Goal: Task Accomplishment & Management: Complete application form

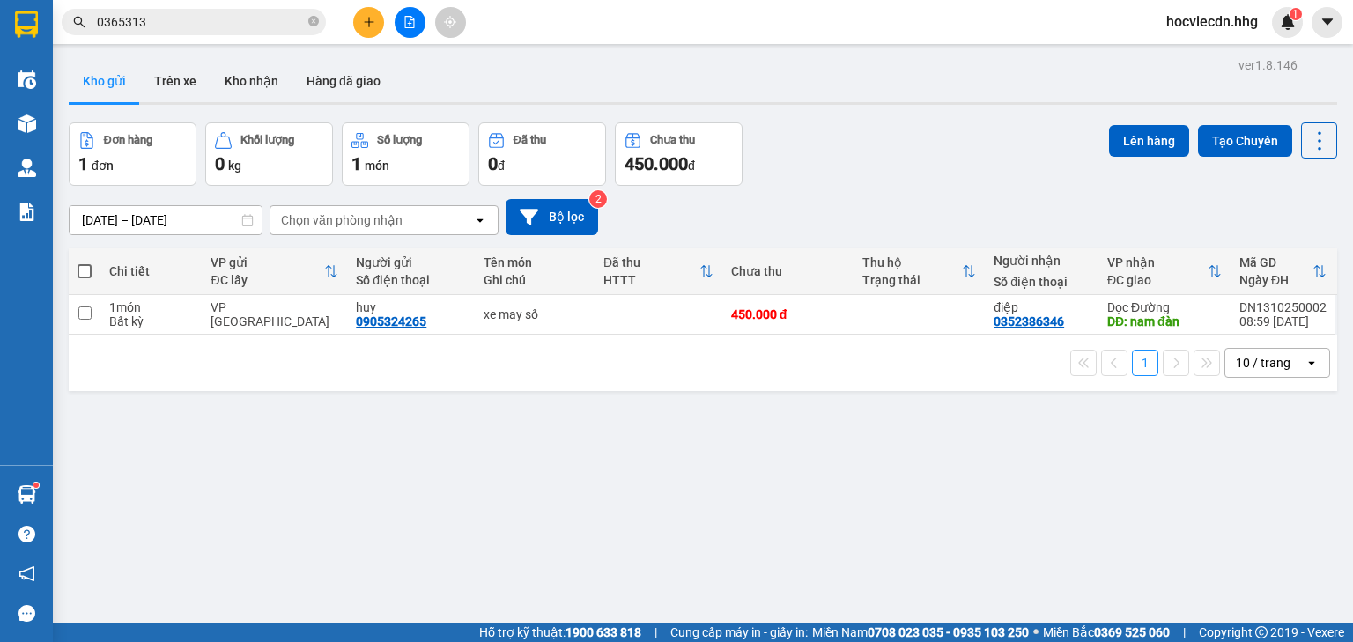
click at [69, 60] on button "Kho gửi" at bounding box center [104, 81] width 71 height 42
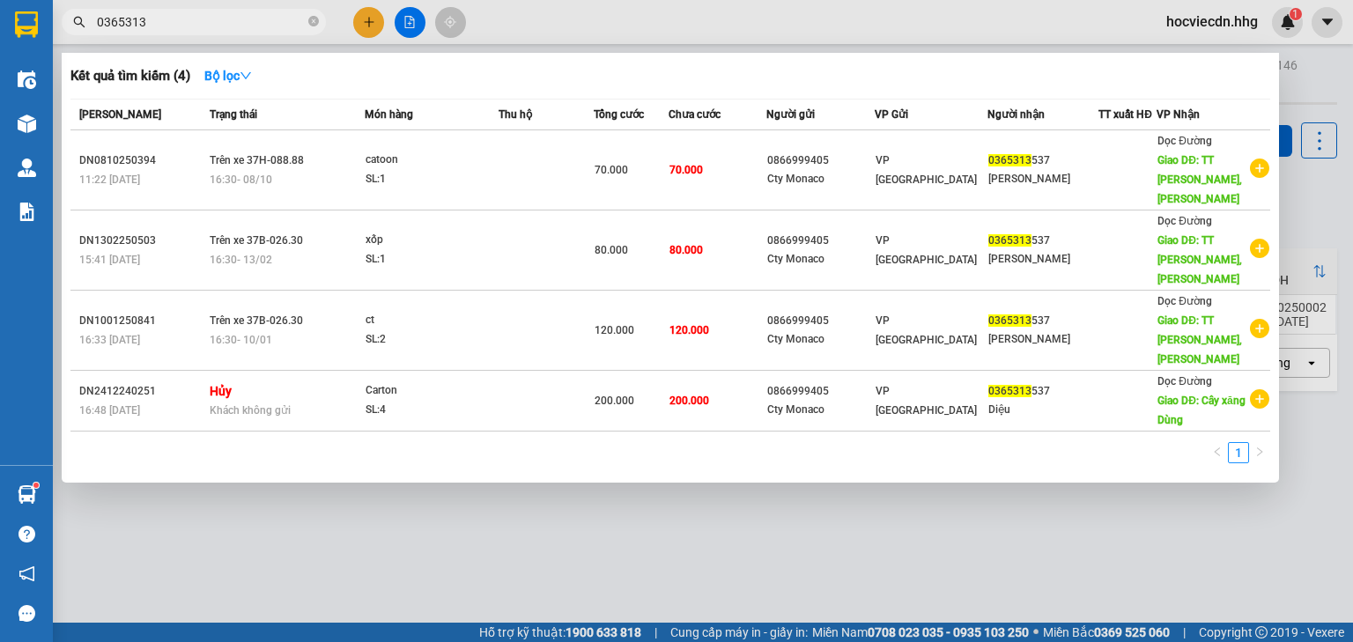
click at [219, 18] on input "0365313" at bounding box center [201, 21] width 208 height 19
type input "0"
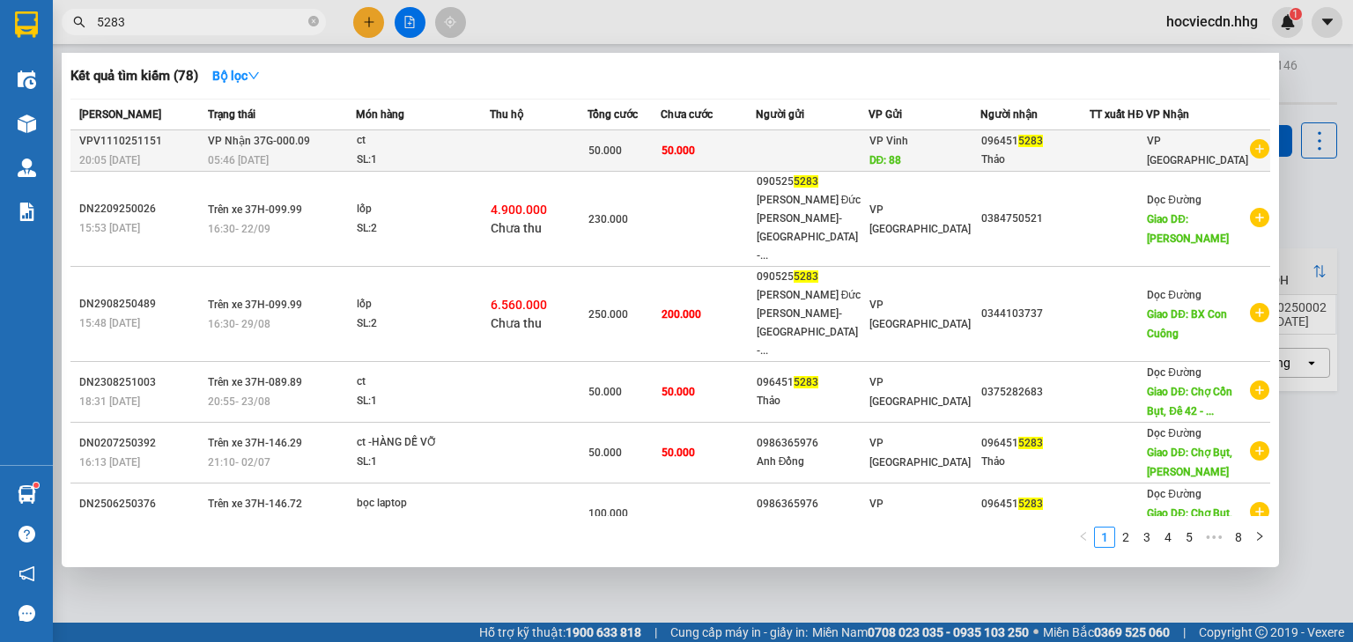
type input "5283"
click at [1083, 145] on div "096451 5283" at bounding box center [1034, 141] width 107 height 19
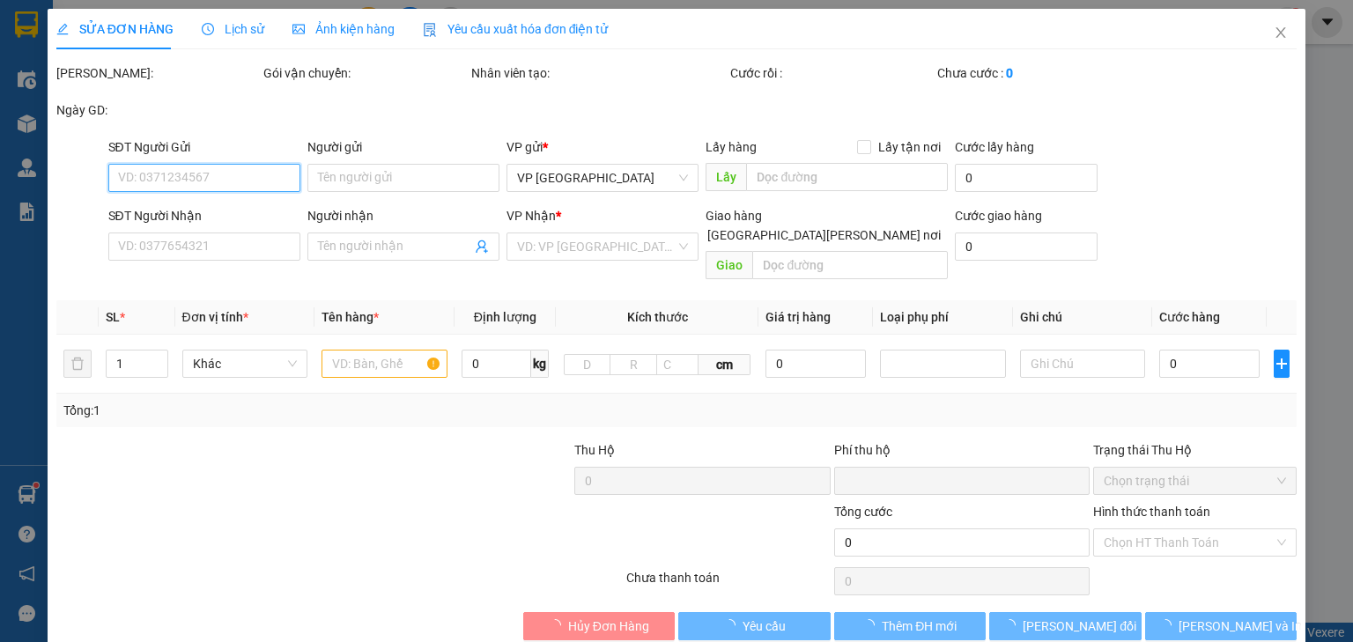
type input "88"
type input "0964515283"
type input "Thảo"
type input "0"
type input "50.000"
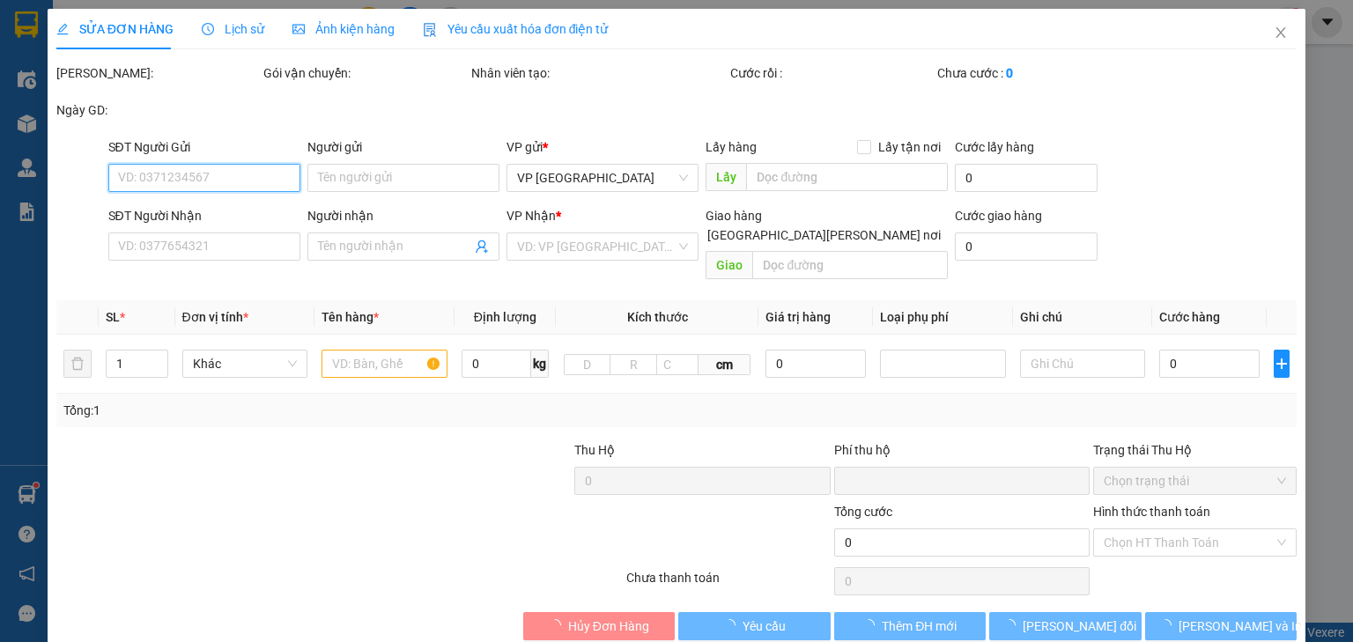
type input "50.000"
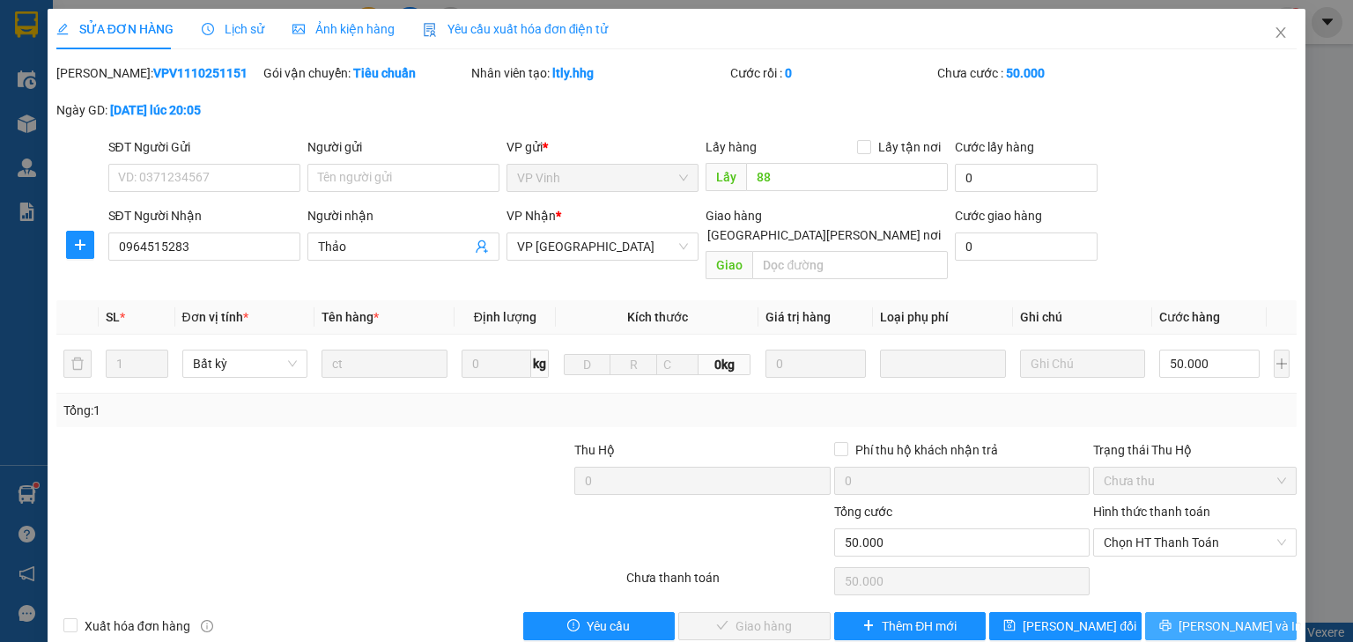
click at [1233, 617] on span "[PERSON_NAME] và In" at bounding box center [1240, 626] width 123 height 19
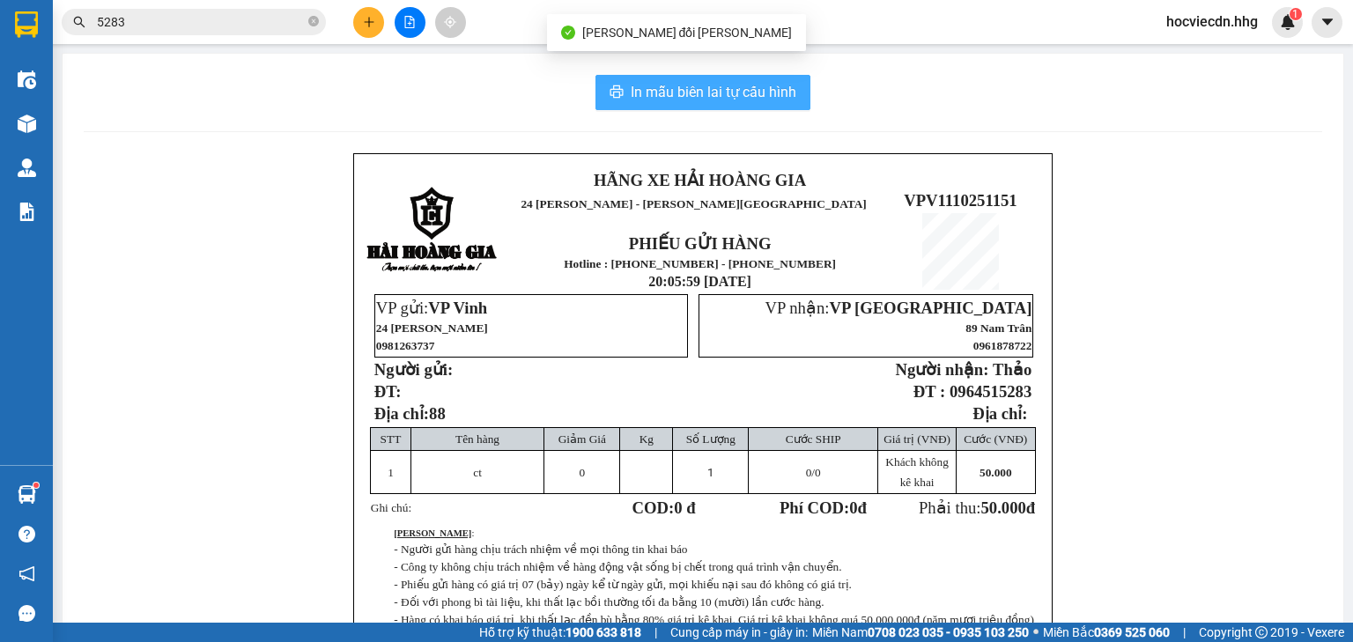
click at [751, 85] on span "In mẫu biên lai tự cấu hình" at bounding box center [714, 92] width 166 height 22
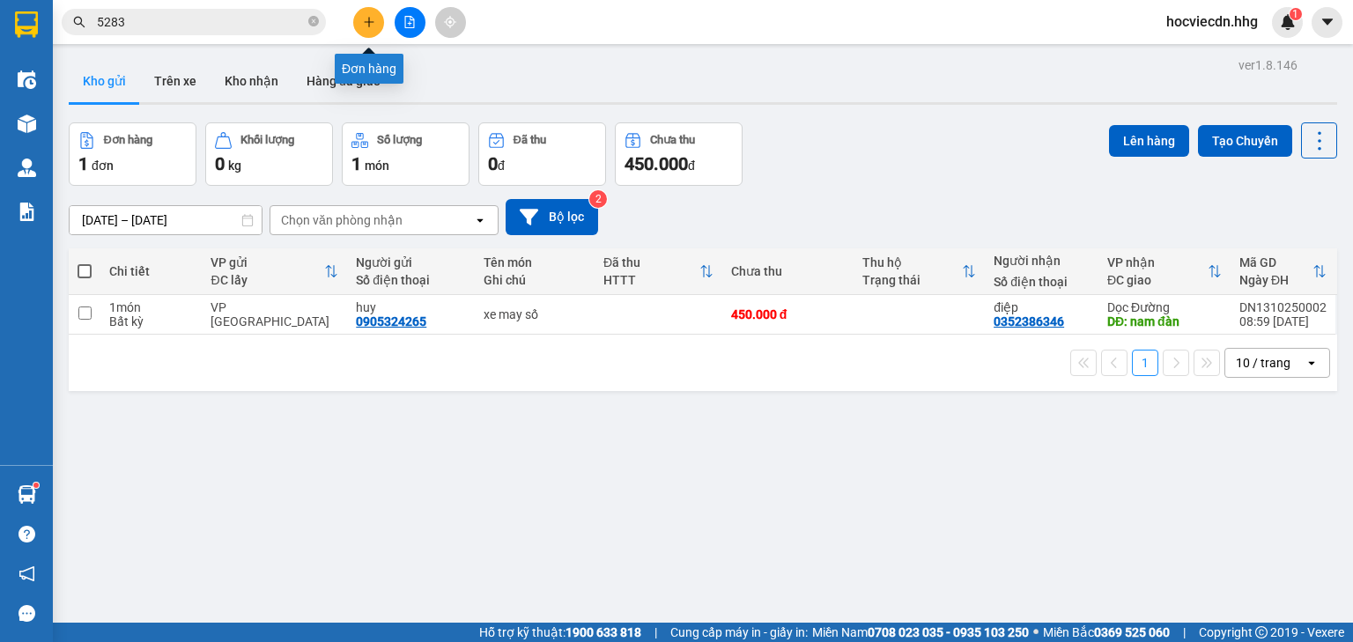
click at [359, 21] on button at bounding box center [368, 22] width 31 height 31
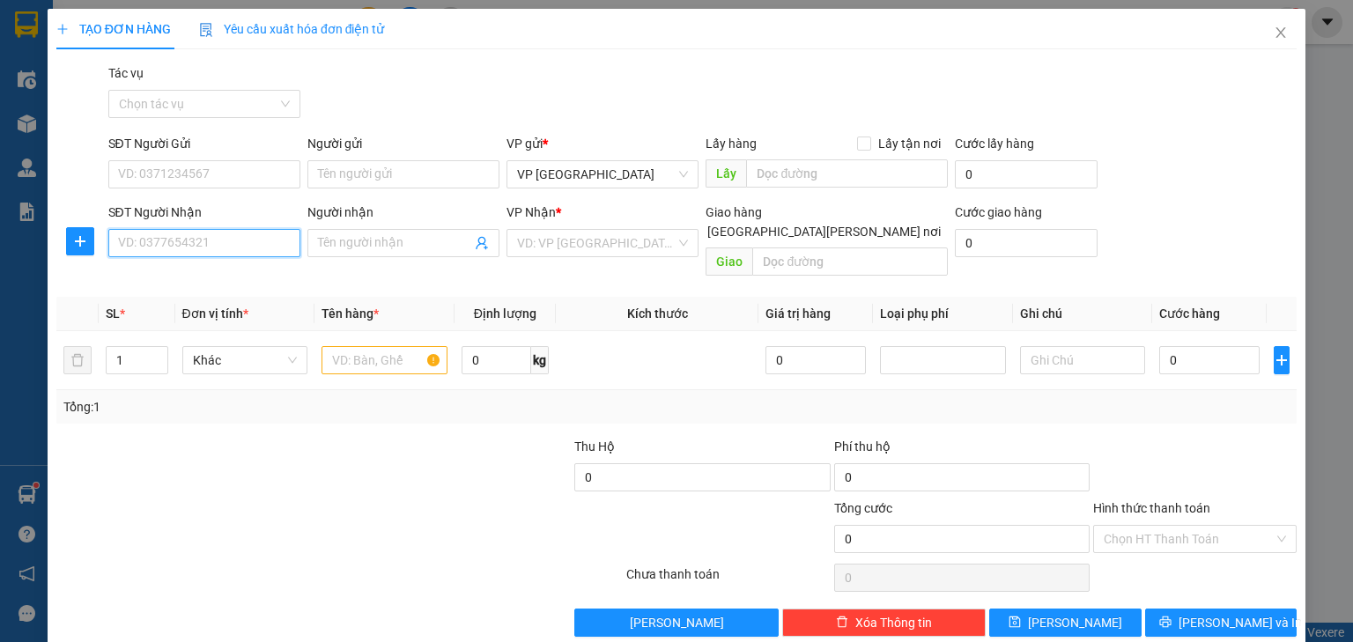
click at [265, 247] on input "SĐT Người Nhận" at bounding box center [204, 243] width 192 height 28
click at [226, 277] on div "0935951118 - [PERSON_NAME]" at bounding box center [205, 278] width 174 height 19
type input "0935951118"
type input "[PERSON_NAME]"
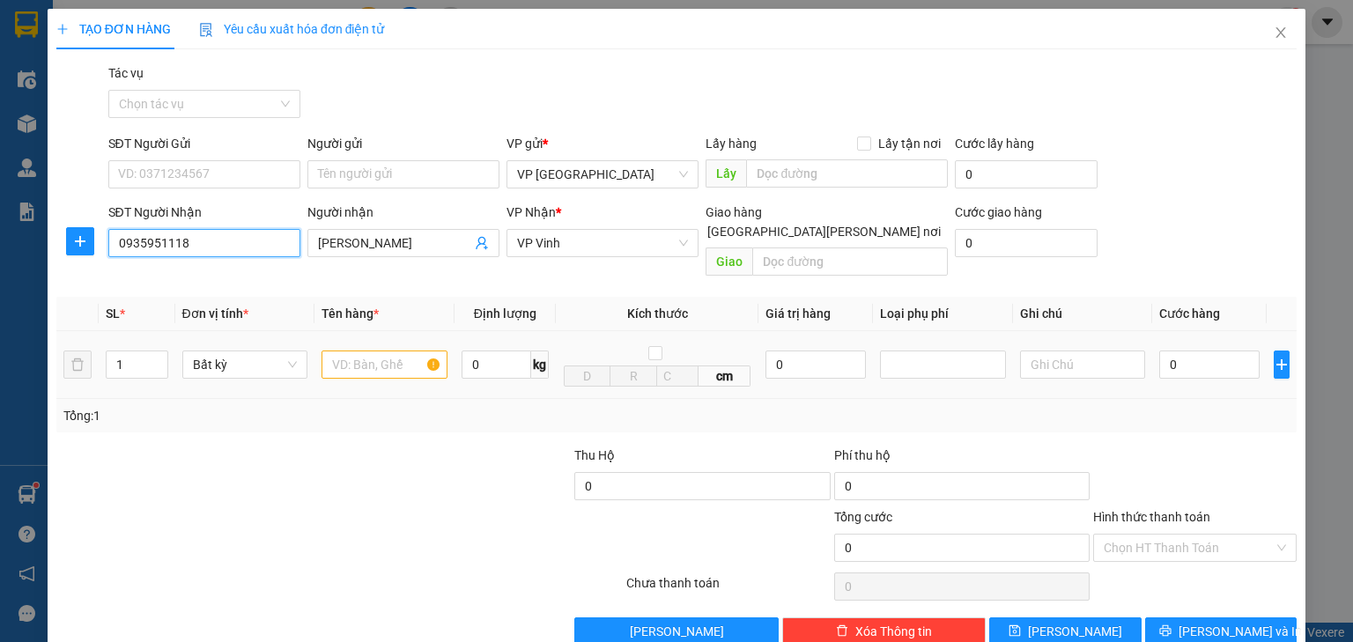
type input "0935951118"
click at [411, 351] on input "text" at bounding box center [385, 365] width 126 height 28
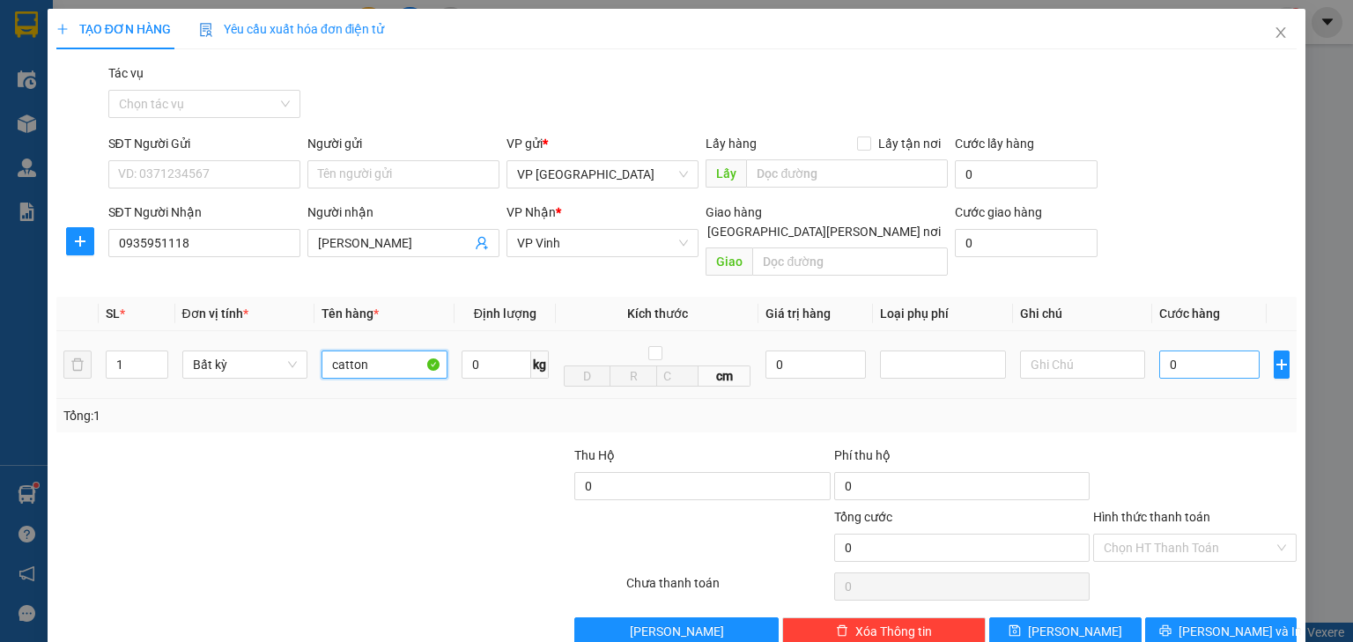
type input "catton"
click at [1216, 351] on input "0" at bounding box center [1209, 365] width 100 height 28
type input "5"
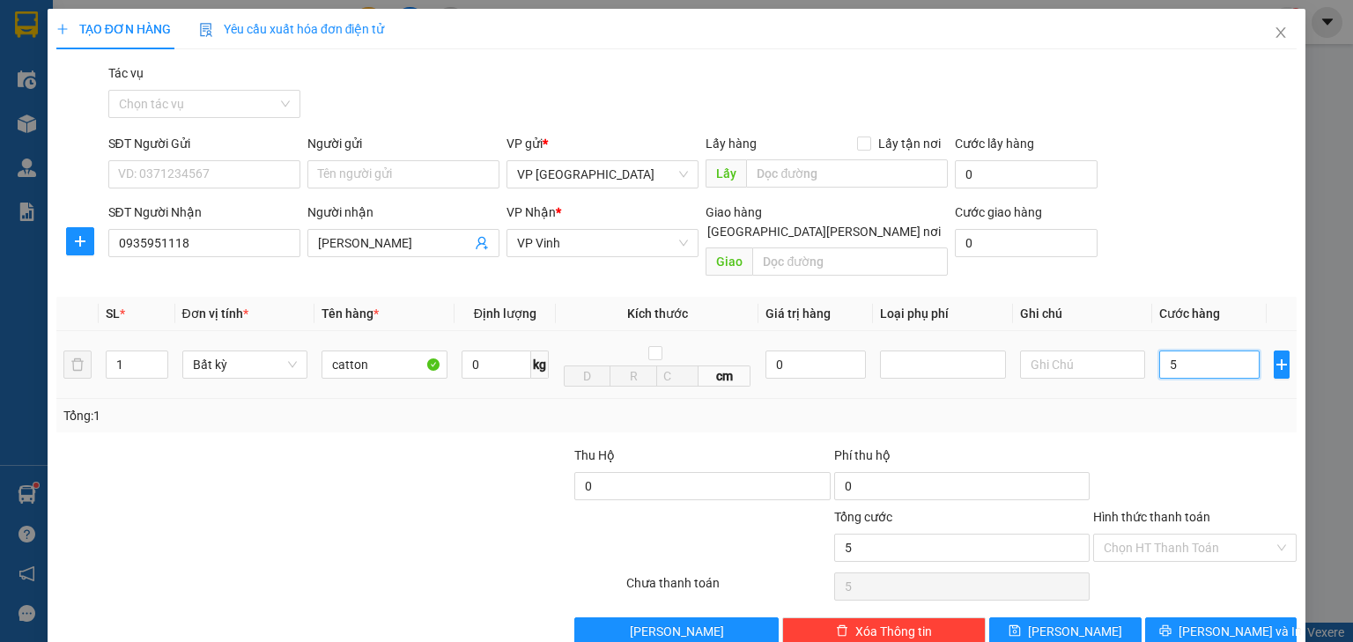
type input "50"
type input "500"
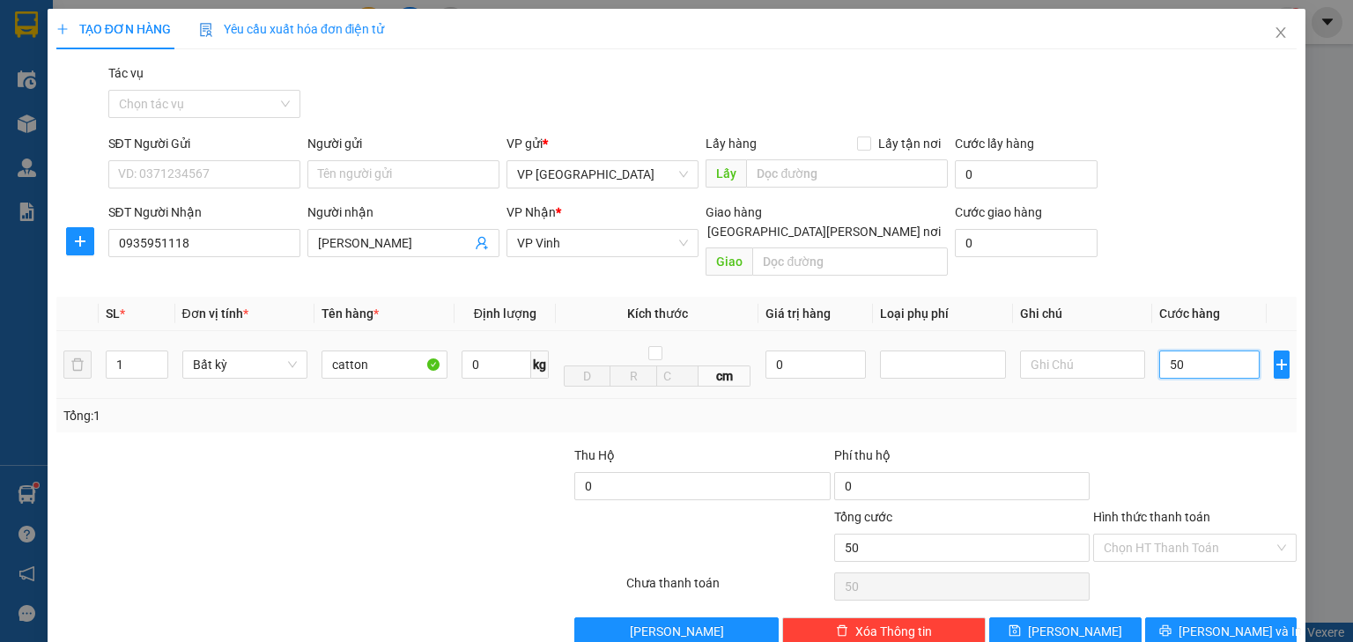
type input "500"
type input "5.000"
type input "50.000"
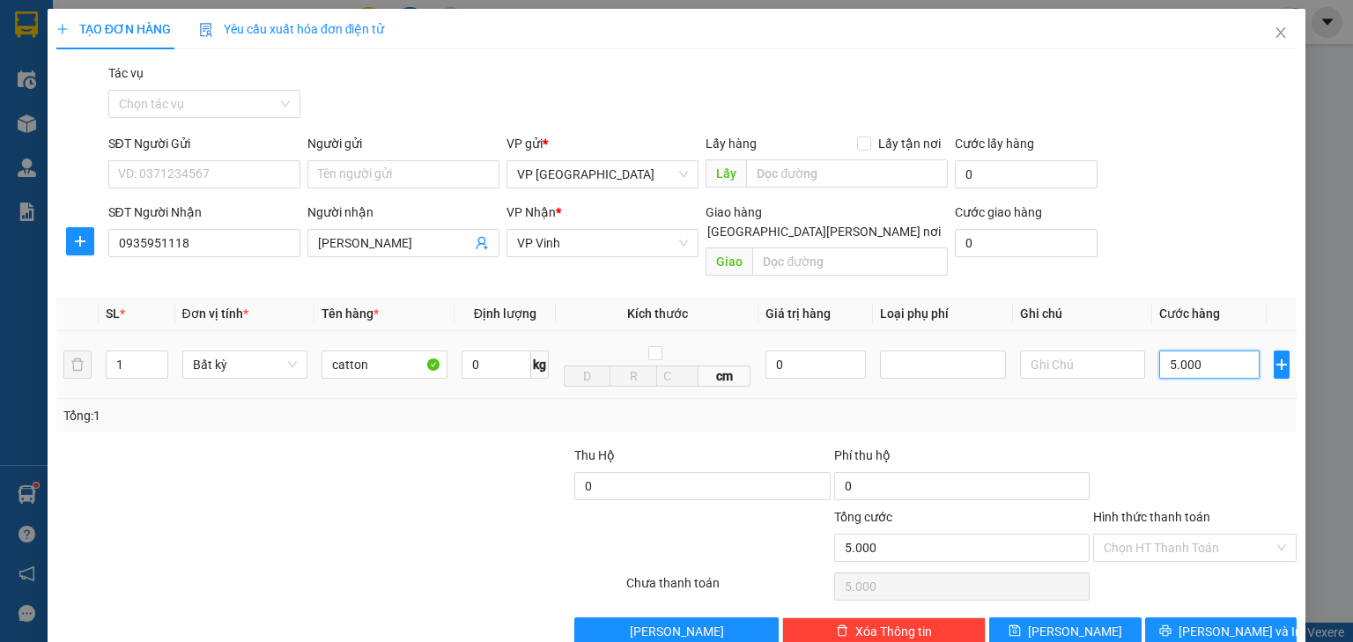
type input "50.000"
click at [1245, 622] on span "[PERSON_NAME] và In" at bounding box center [1240, 631] width 123 height 19
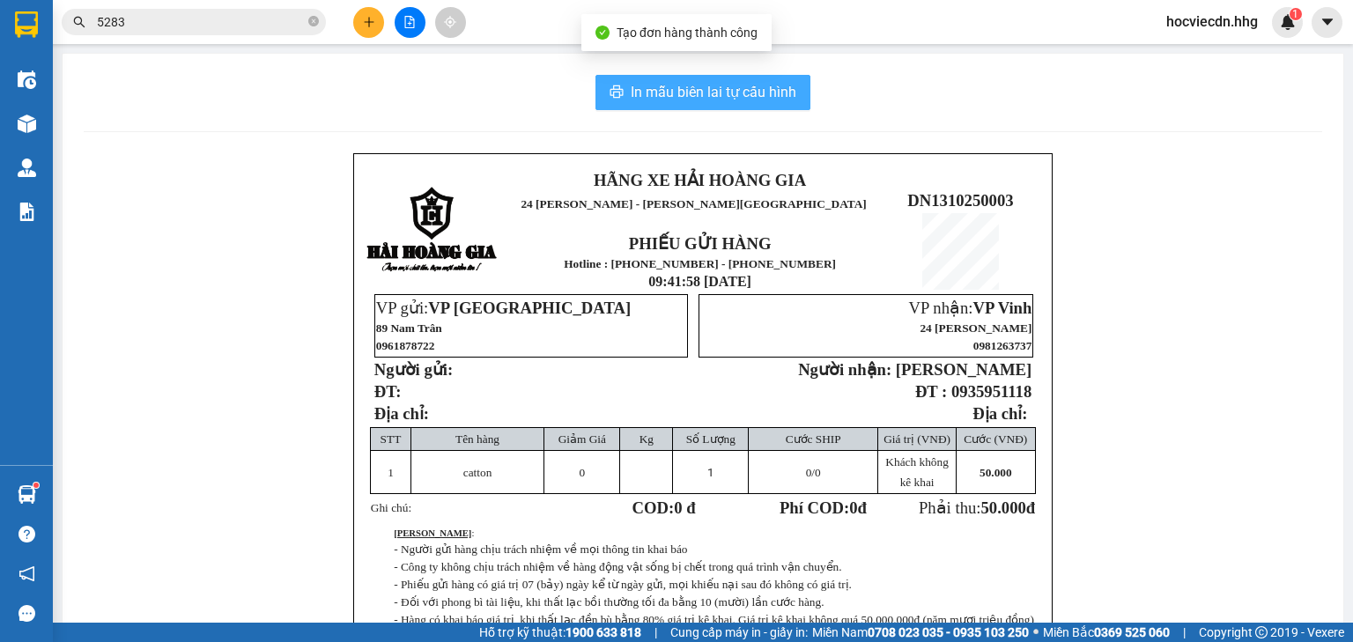
click at [709, 101] on span "In mẫu biên lai tự cấu hình" at bounding box center [714, 92] width 166 height 22
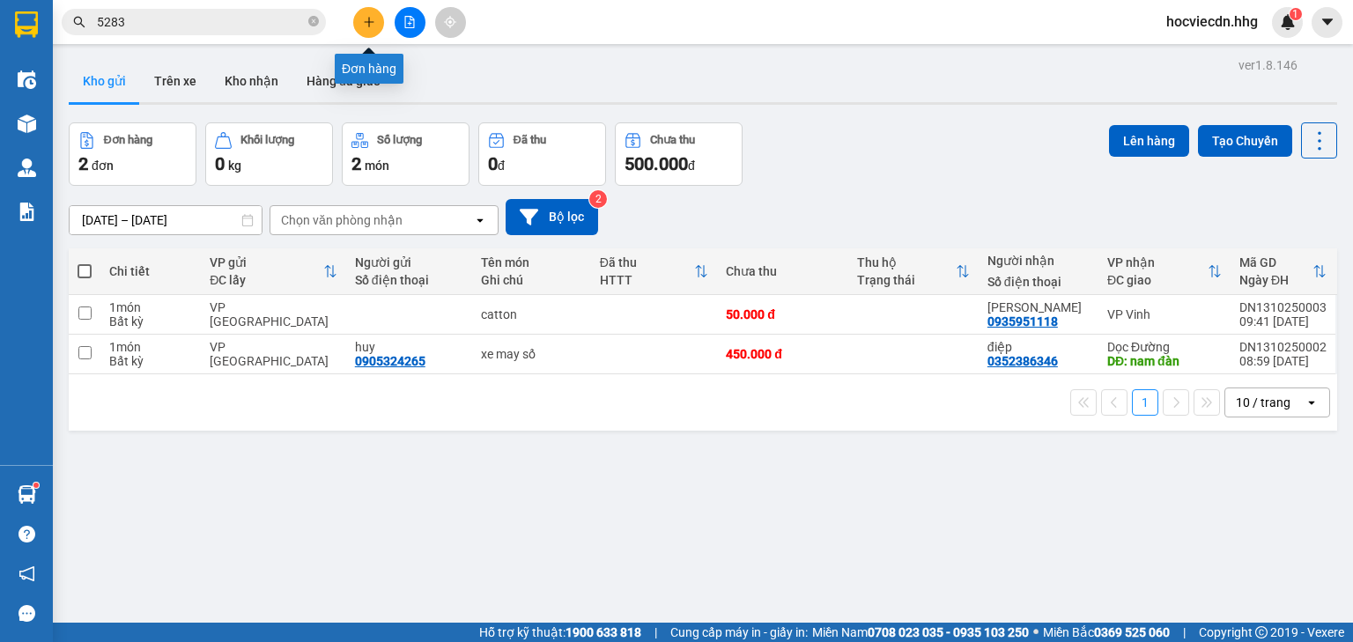
click at [374, 18] on icon "plus" at bounding box center [369, 22] width 12 height 12
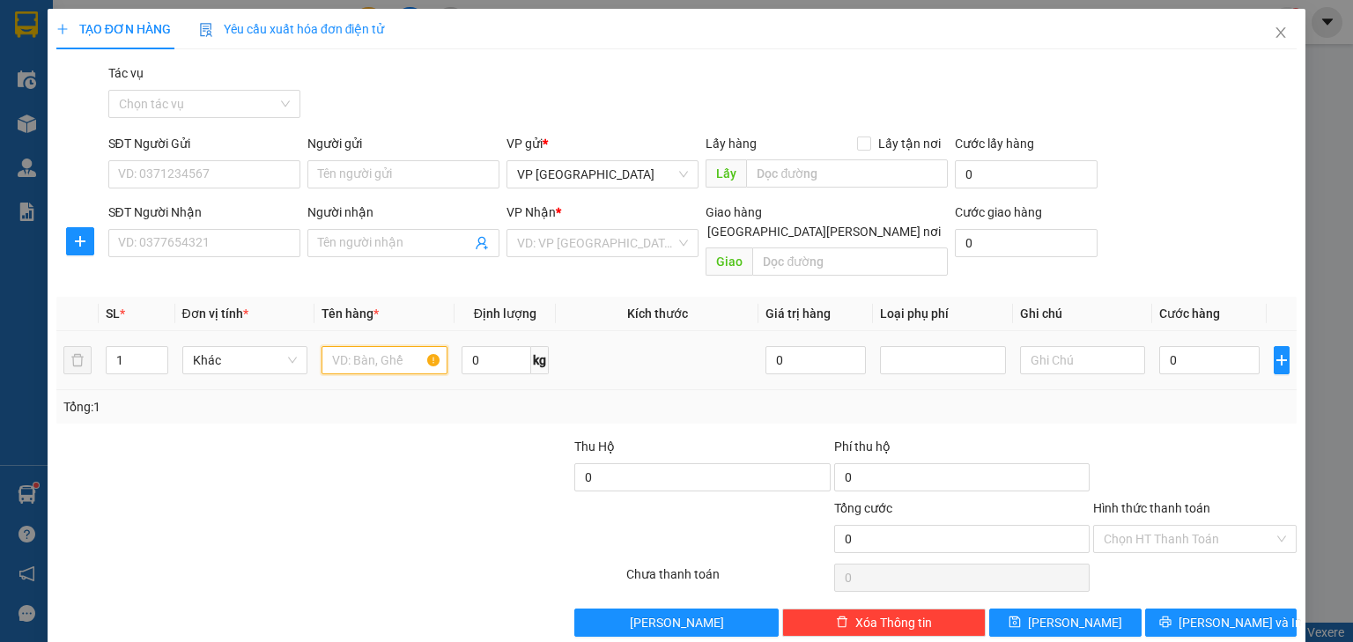
click at [392, 346] on input "text" at bounding box center [385, 360] width 126 height 28
type input "ctton"
click at [256, 240] on input "SĐT Người Nhận" at bounding box center [204, 243] width 192 height 28
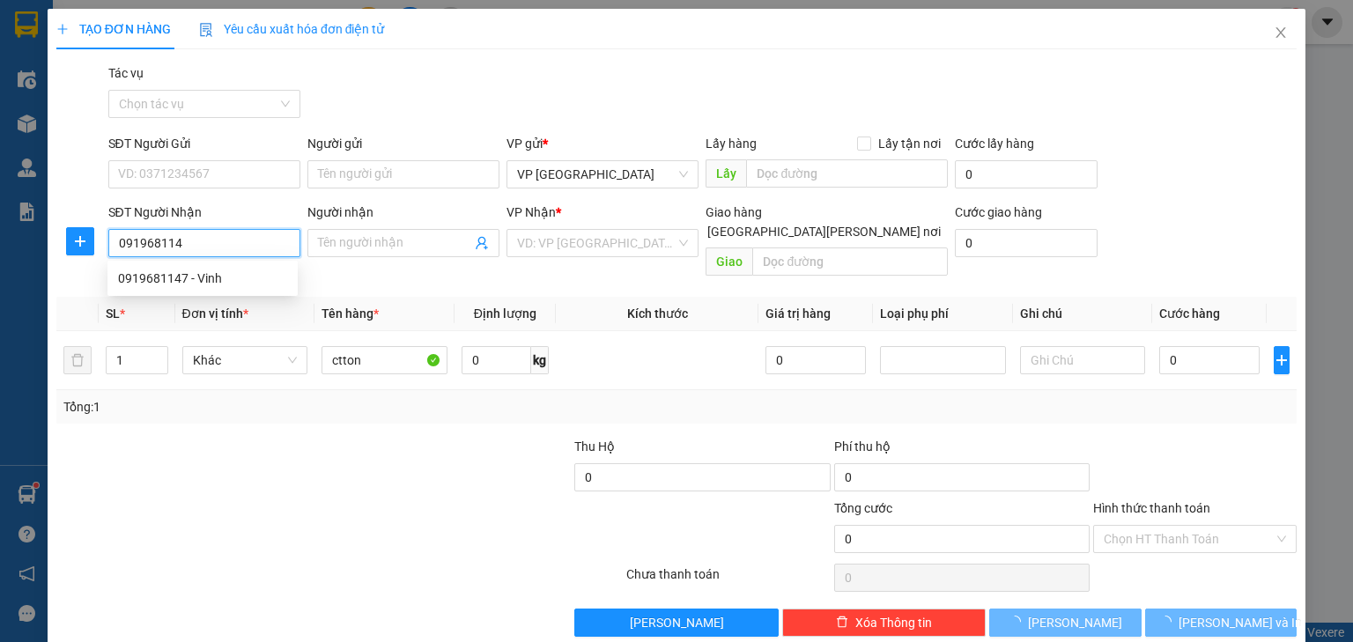
type input "0919681147"
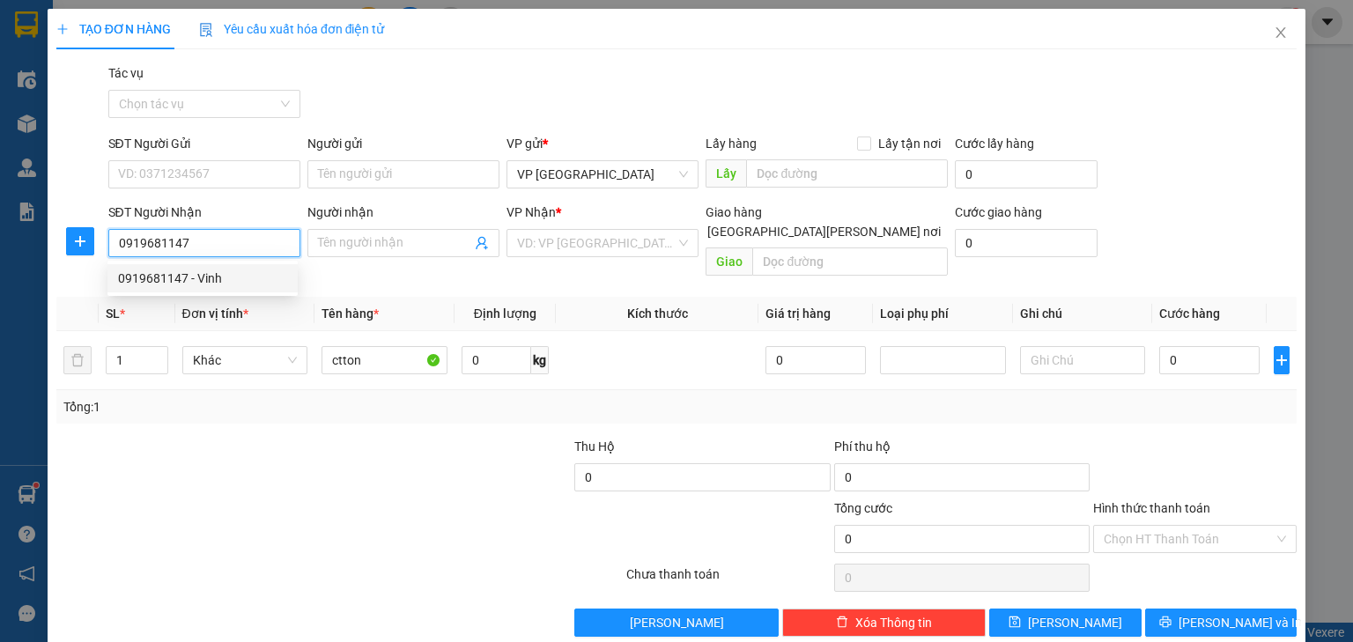
click at [238, 285] on div "0919681147 - Vinh" at bounding box center [202, 278] width 169 height 19
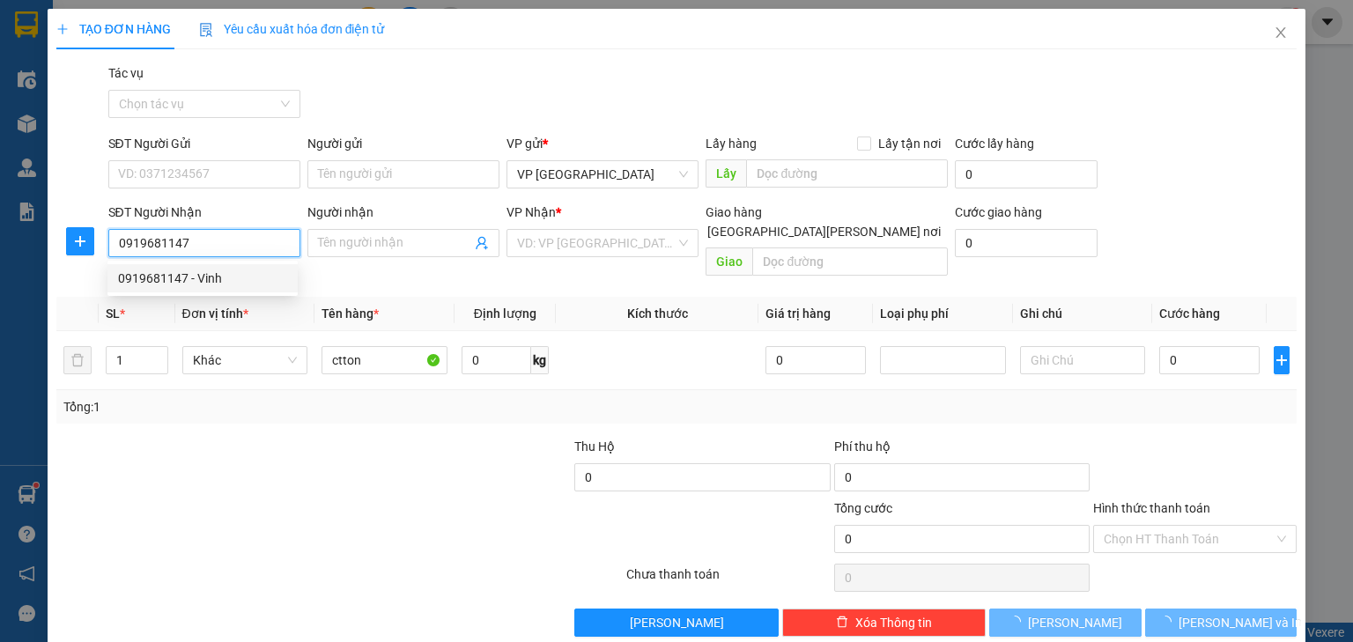
type input "Vinh"
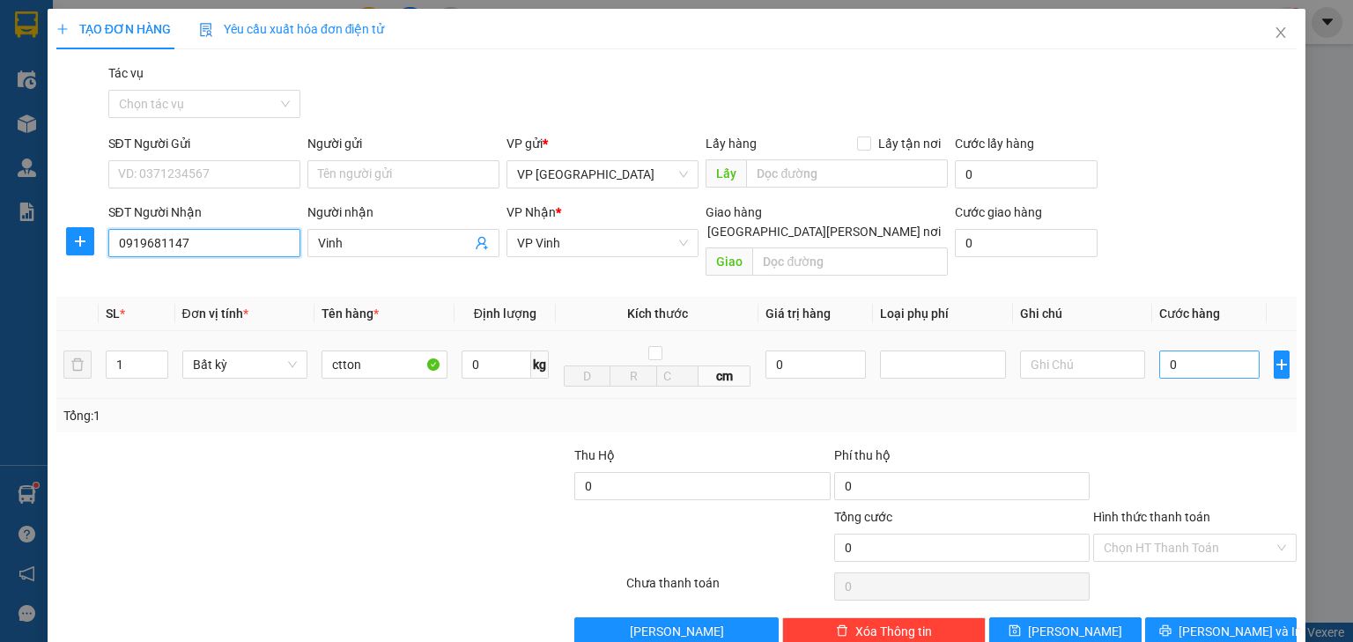
type input "0919681147"
click at [1186, 351] on input "0" at bounding box center [1209, 365] width 100 height 28
type input "5"
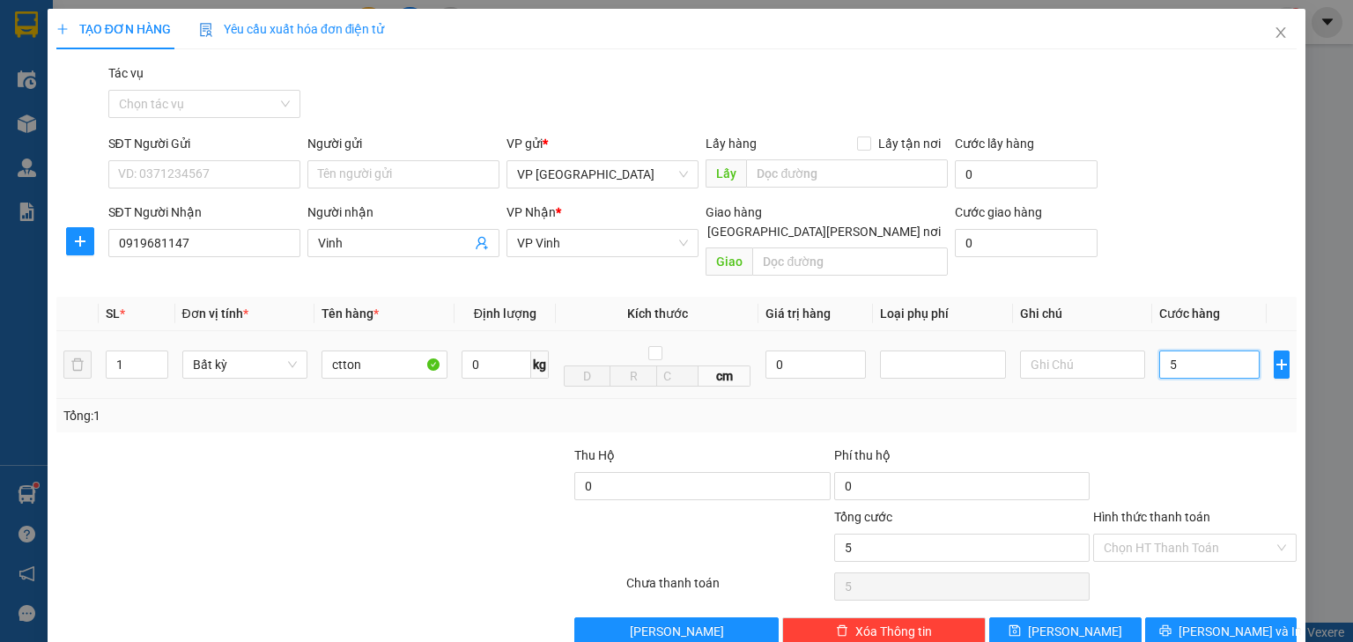
type input "50"
type input "500"
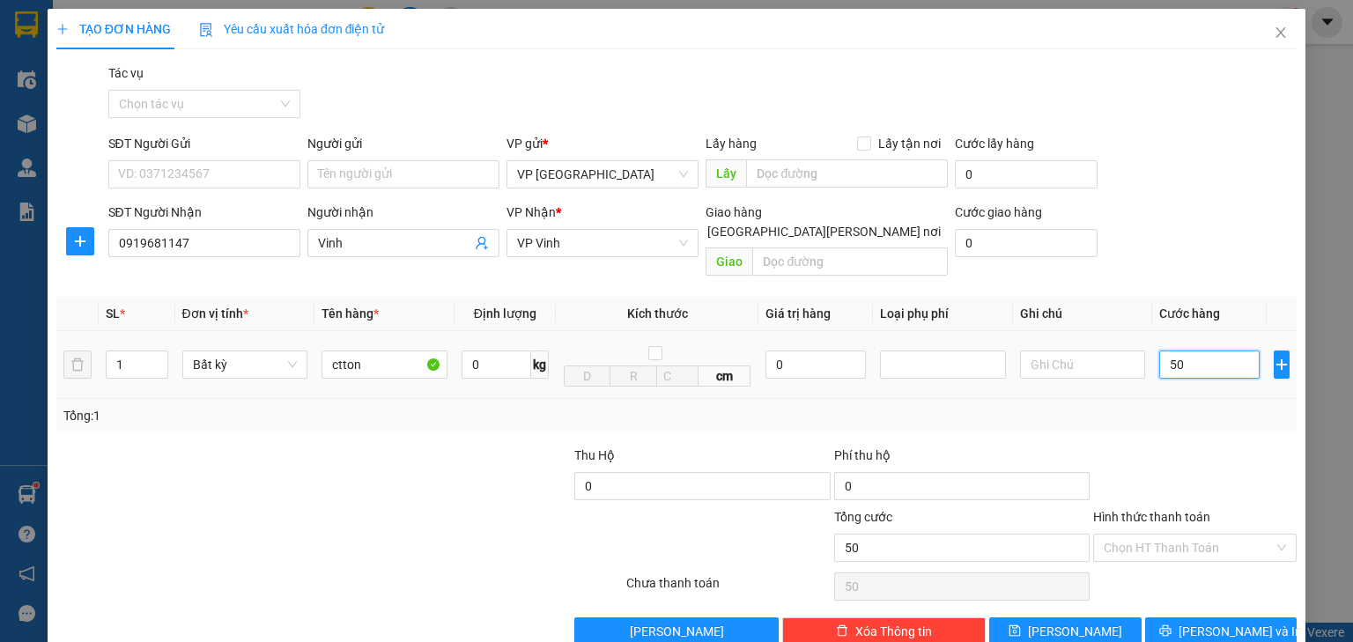
type input "500"
type input "5.000"
type input "50.000"
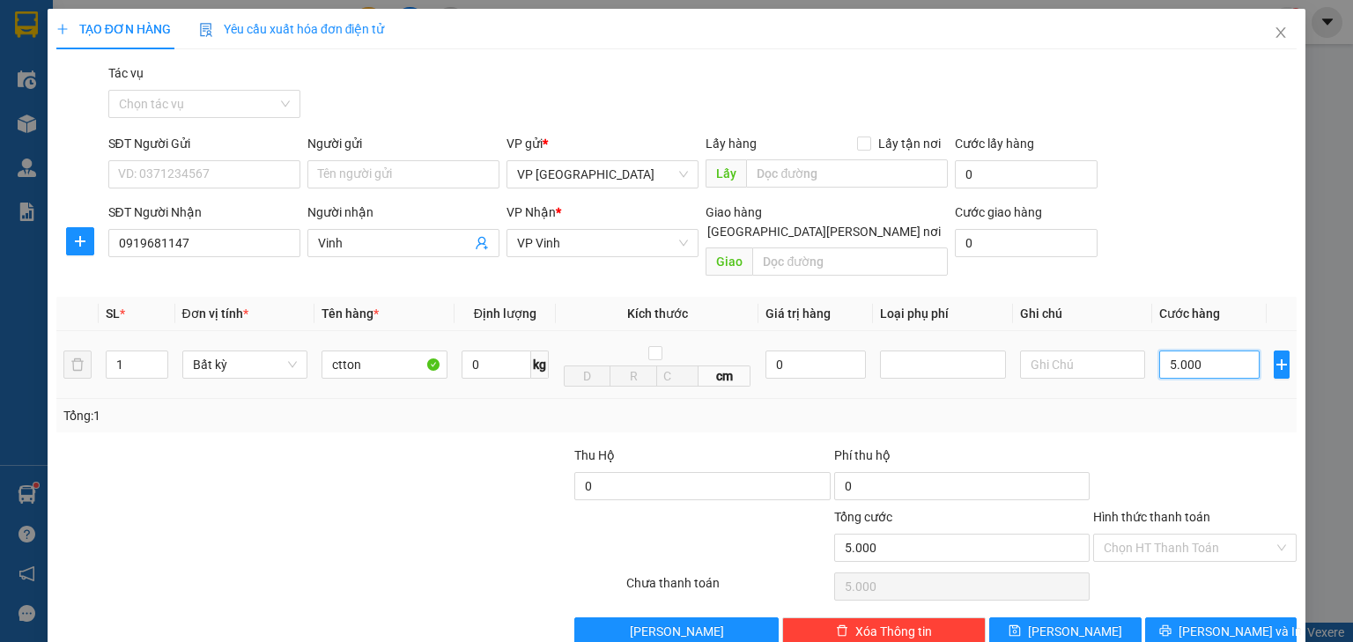
type input "50.000"
drag, startPoint x: 1192, startPoint y: 606, endPoint x: 1138, endPoint y: 589, distance: 56.6
click at [1193, 618] on button "[PERSON_NAME] và In" at bounding box center [1221, 632] width 152 height 28
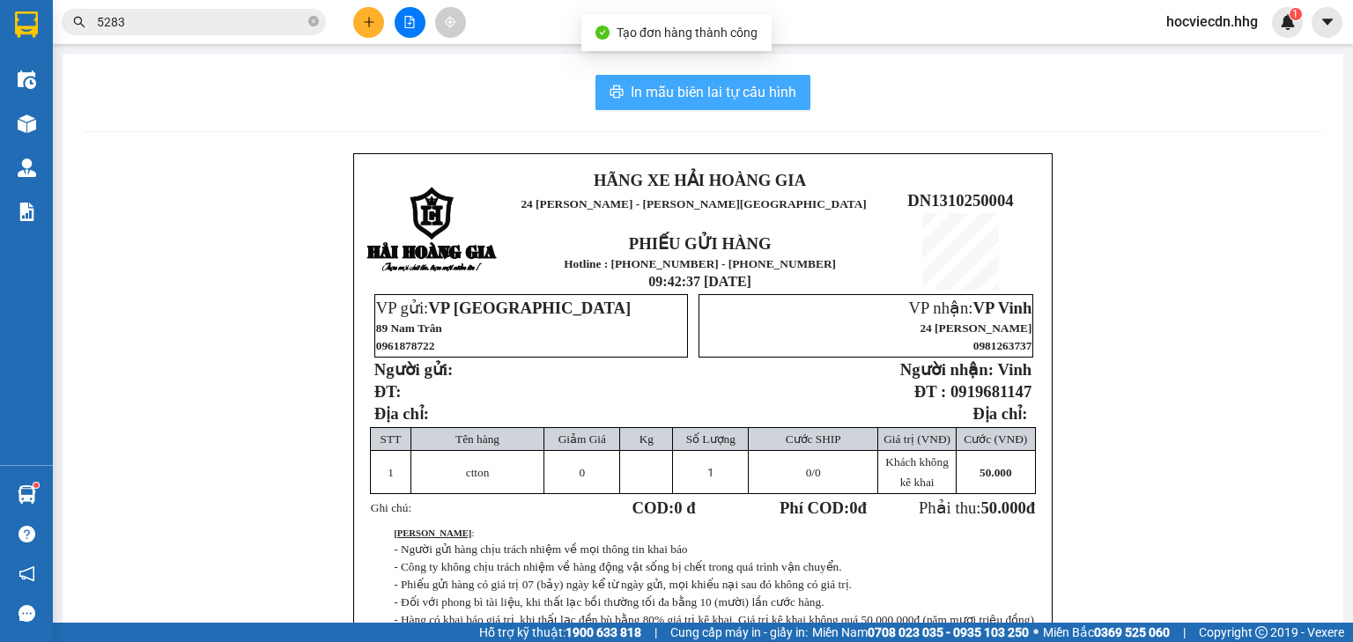
click at [763, 97] on span "In mẫu biên lai tự cấu hình" at bounding box center [714, 92] width 166 height 22
